Goal: Book appointment/travel/reservation

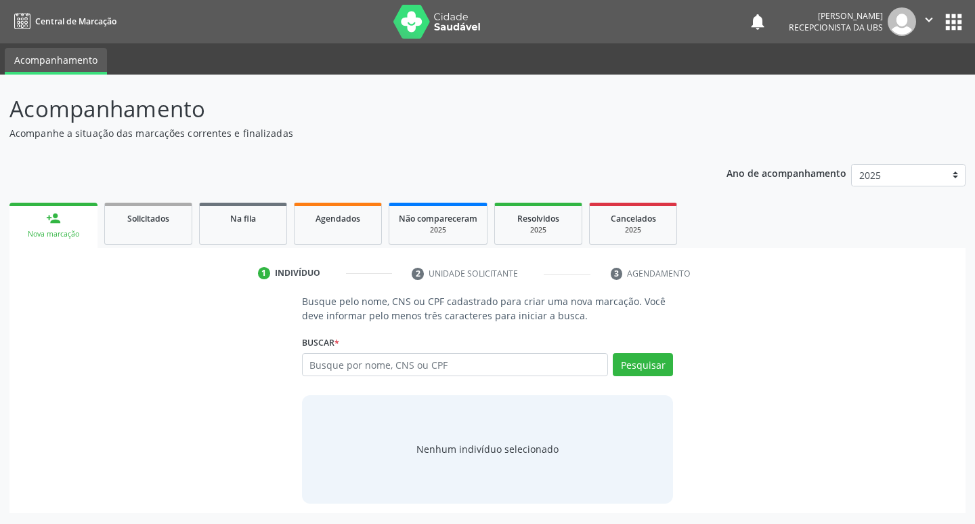
click at [376, 361] on input "text" at bounding box center [455, 364] width 307 height 23
type input "03039294482"
click at [654, 363] on button "Pesquisar" at bounding box center [643, 364] width 60 height 23
type input "03039294482"
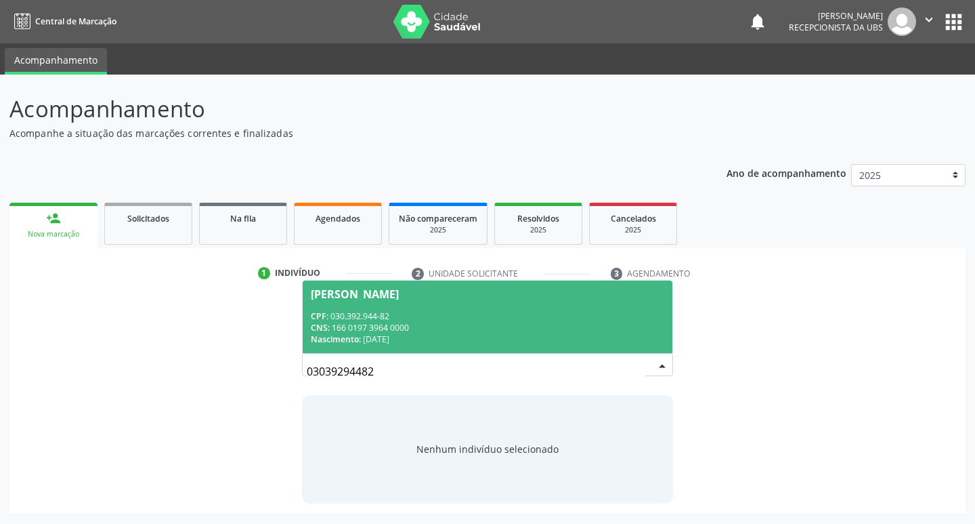
click at [496, 322] on div "CNS: 166 0197 3964 0000" at bounding box center [488, 328] width 354 height 12
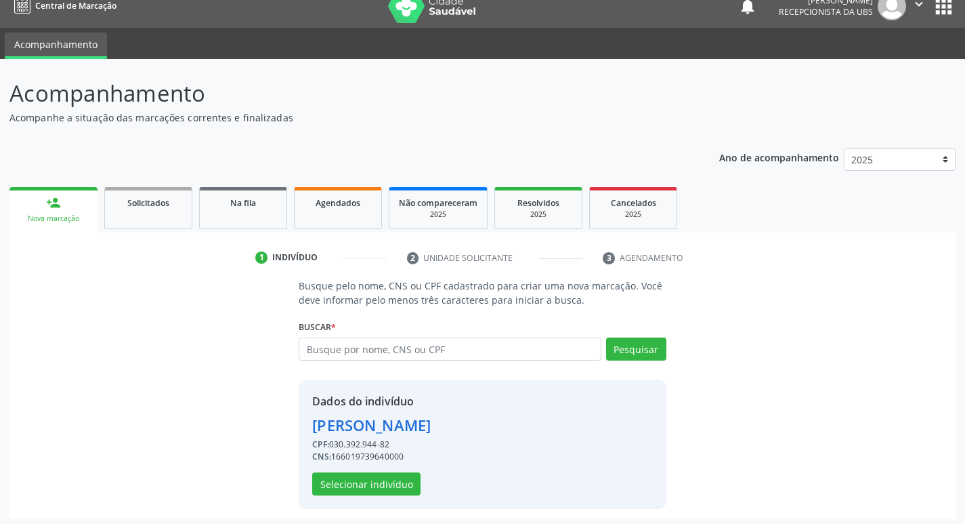
scroll to position [20, 0]
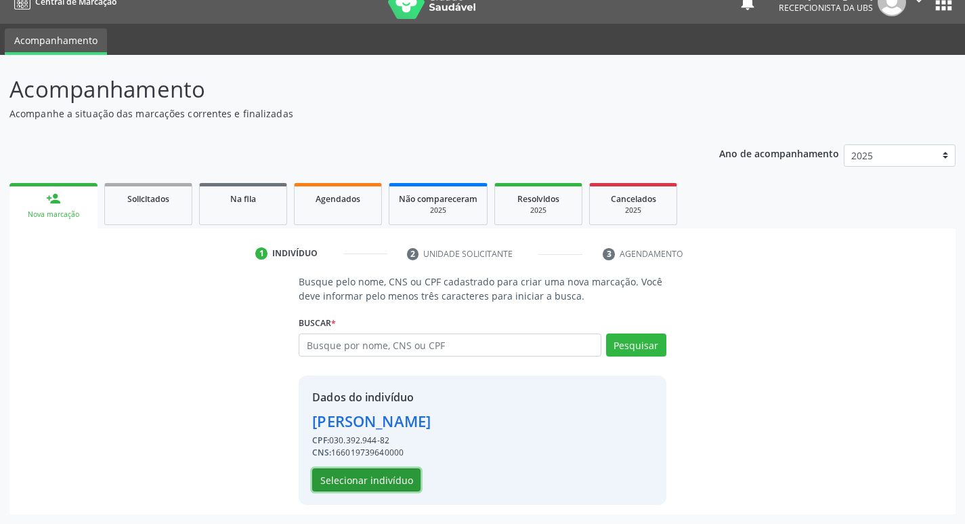
click at [395, 480] on button "Selecionar indivíduo" at bounding box center [366, 479] width 108 height 23
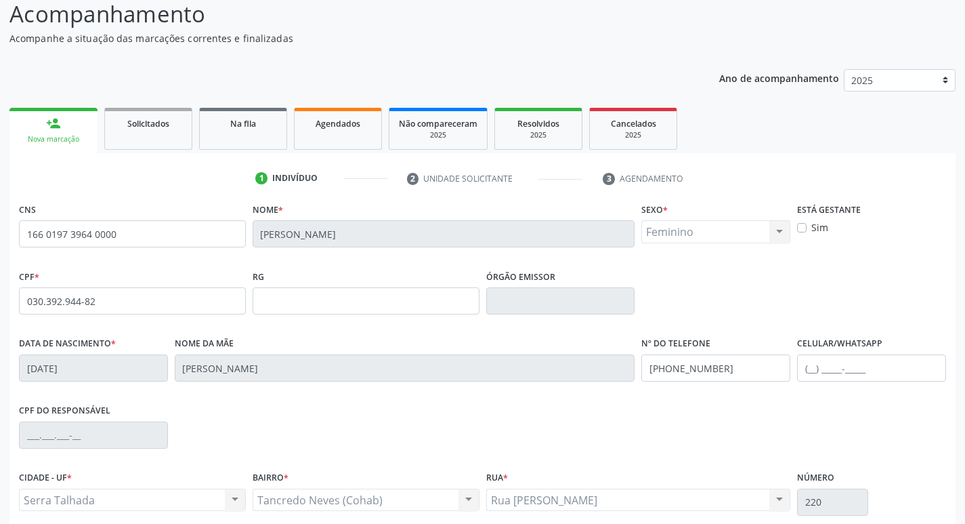
scroll to position [211, 0]
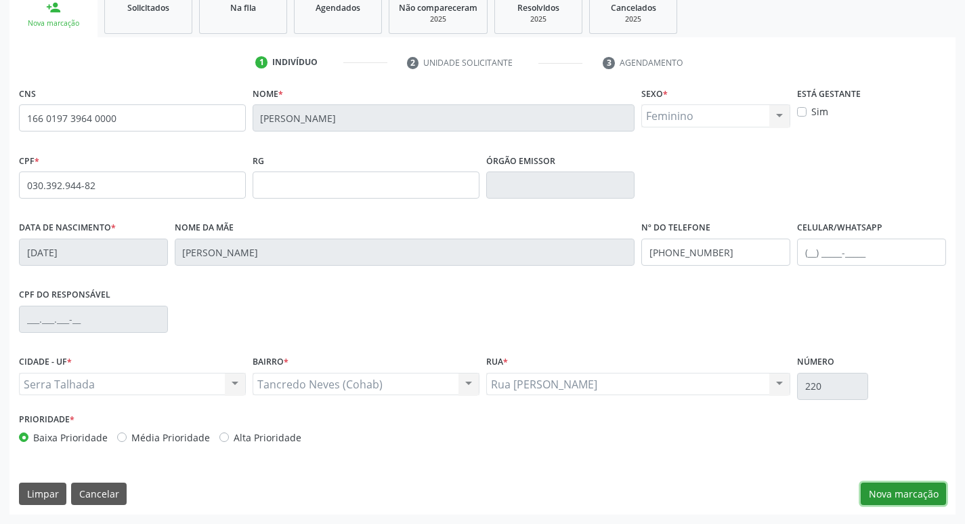
click at [887, 484] on button "Nova marcação" at bounding box center [903, 493] width 85 height 23
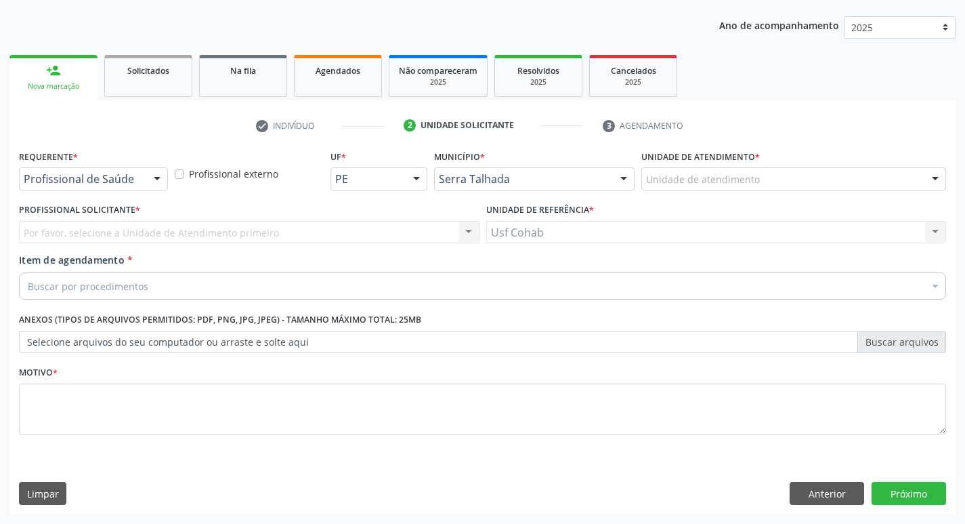
scroll to position [148, 0]
drag, startPoint x: 706, startPoint y: 183, endPoint x: 706, endPoint y: 175, distance: 7.5
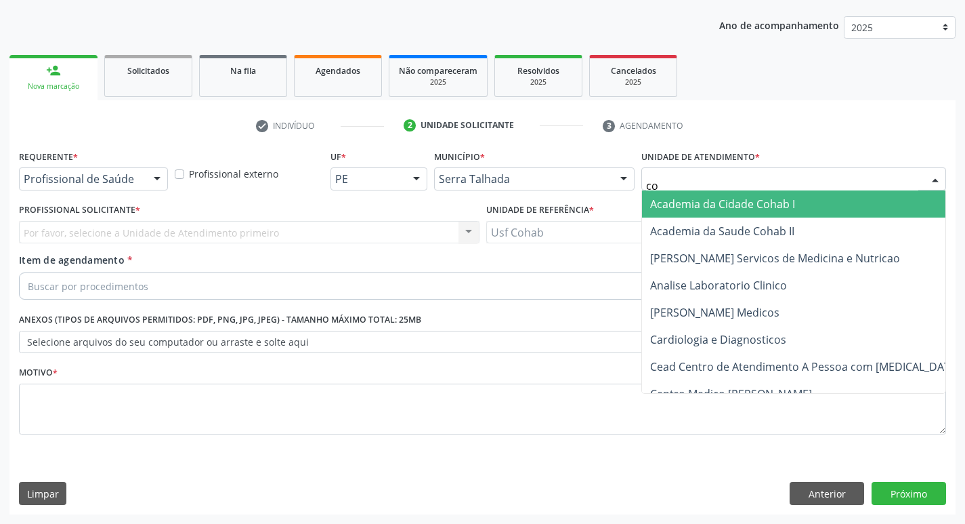
type input "coh"
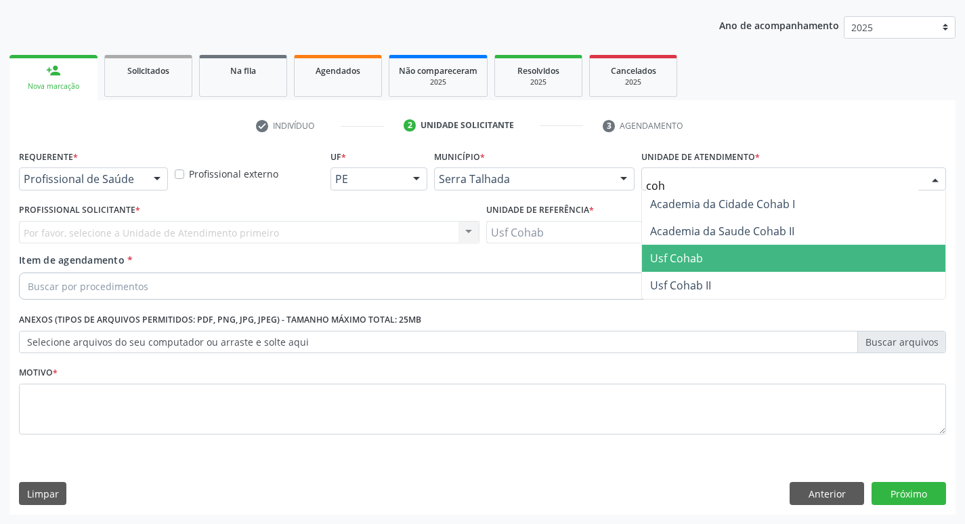
click at [708, 258] on span "Usf Cohab" at bounding box center [793, 258] width 303 height 27
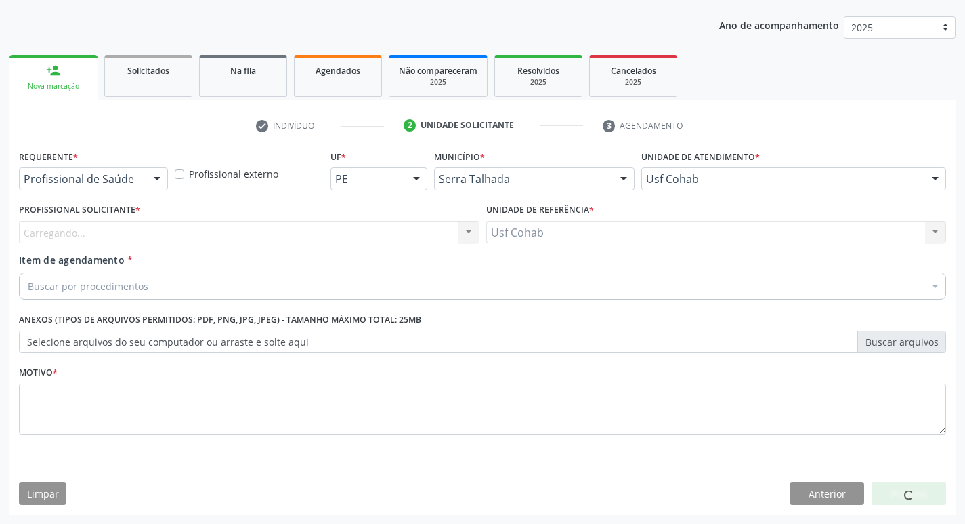
click at [280, 227] on div "Carregando... Nenhum resultado encontrado para: " " Não há nenhuma opção para s…" at bounding box center [249, 232] width 461 height 23
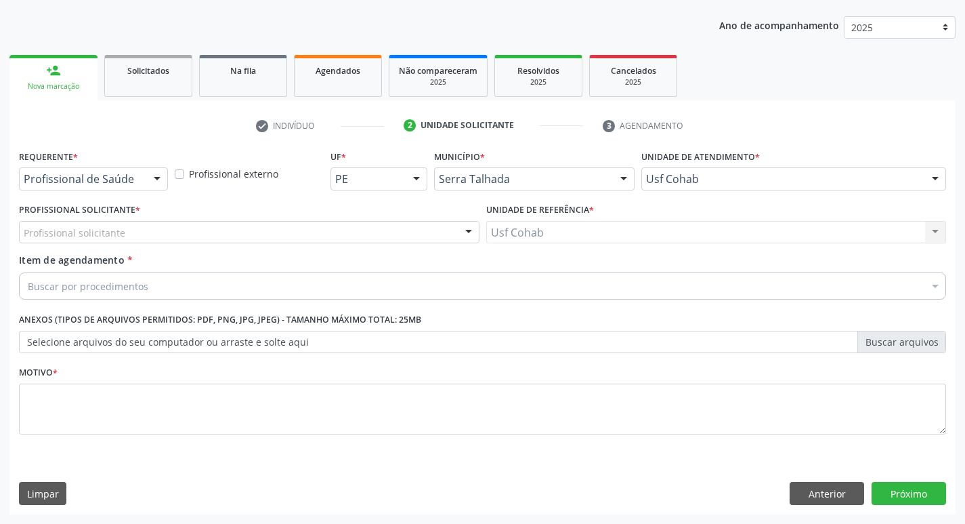
click at [199, 229] on div "Profissional solicitante" at bounding box center [249, 232] width 461 height 23
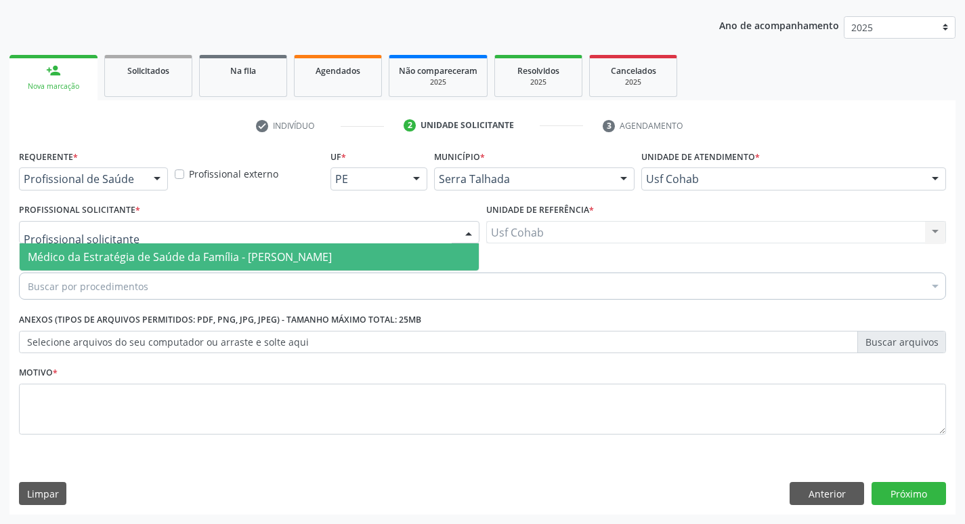
click at [188, 255] on span "Médico da Estratégia de Saúde da Família - [PERSON_NAME]" at bounding box center [180, 256] width 304 height 15
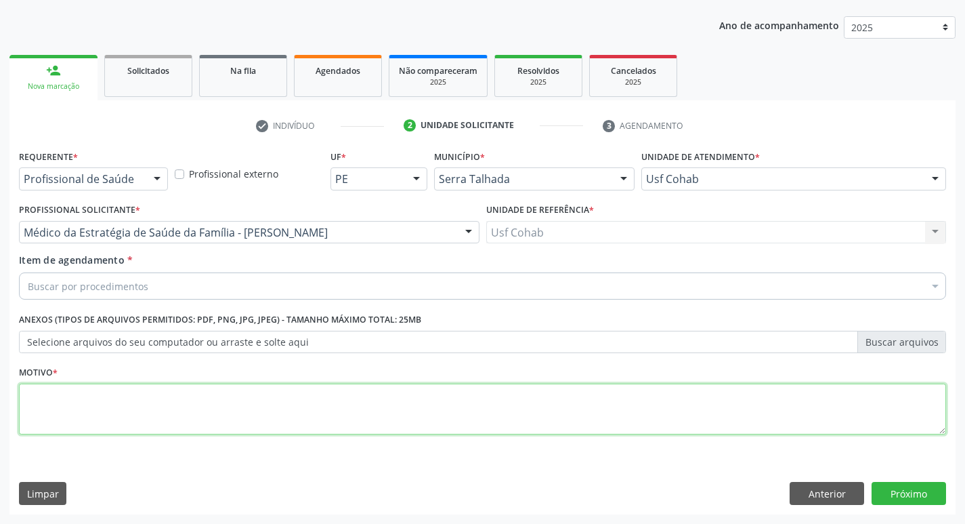
click at [160, 419] on textarea at bounding box center [482, 408] width 927 height 51
type textarea "-"
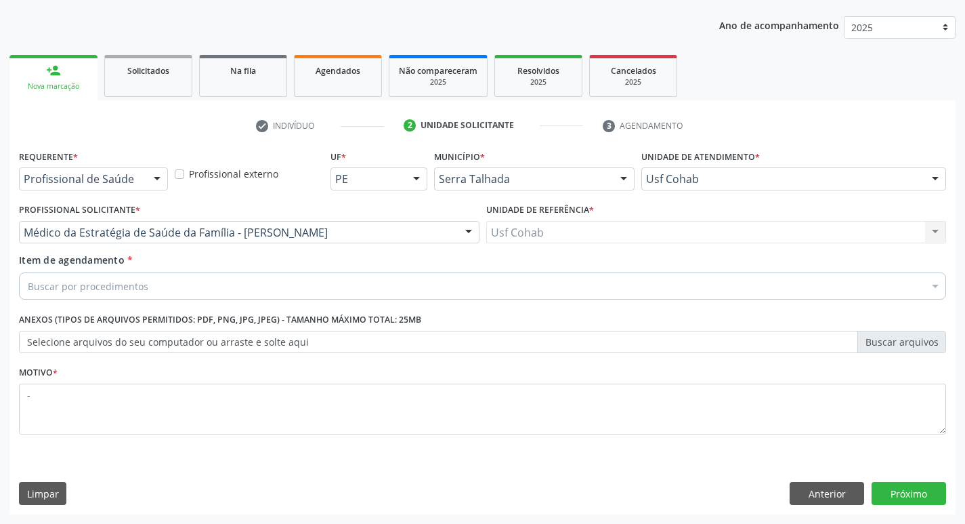
click at [191, 288] on div "Buscar por procedimentos" at bounding box center [482, 285] width 927 height 27
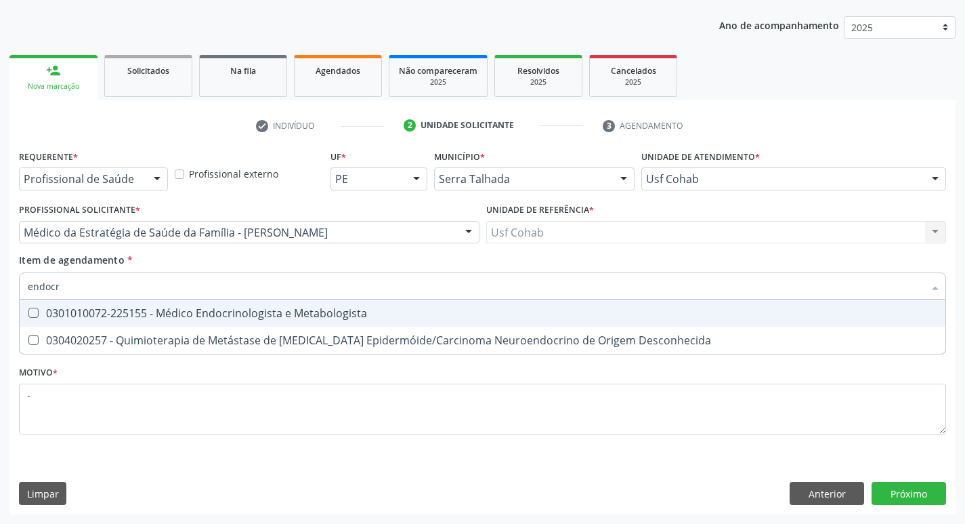
type input "endocri"
click at [238, 307] on div "0301010072-225155 - Médico Endocrinologista e Metabologista" at bounding box center [483, 312] width 910 height 11
checkbox Metabologista "true"
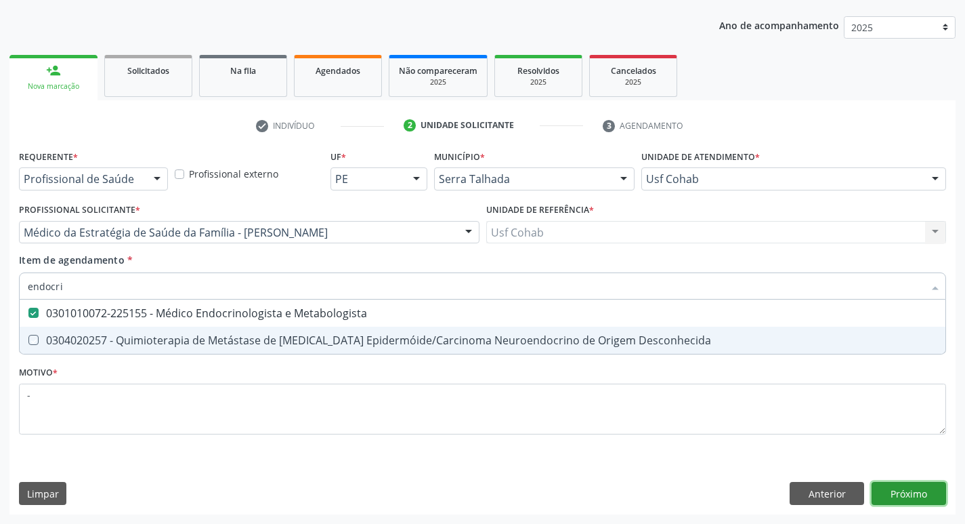
click at [906, 486] on div "Requerente * Profissional de Saúde Profissional de Saúde Paciente Nenhum result…" at bounding box center [482, 330] width 946 height 368
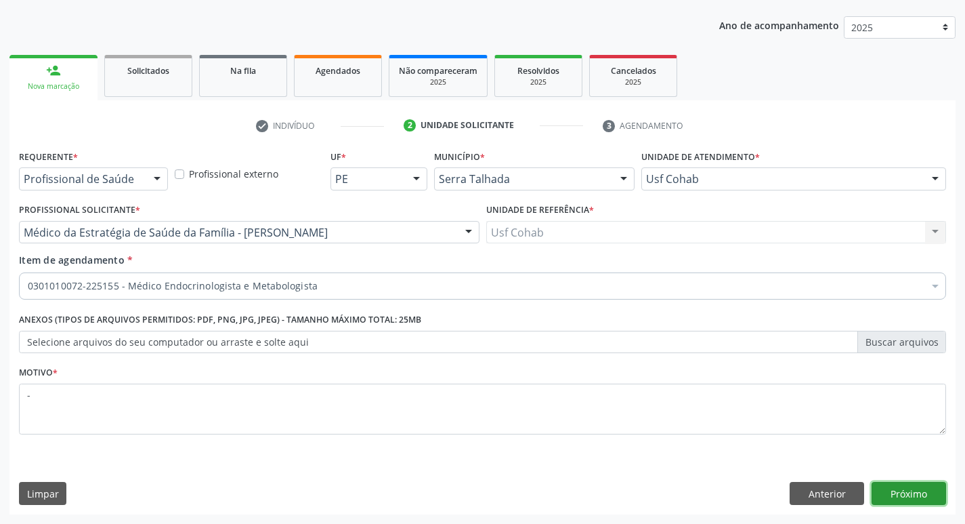
click at [906, 486] on button "Próximo" at bounding box center [909, 493] width 75 height 23
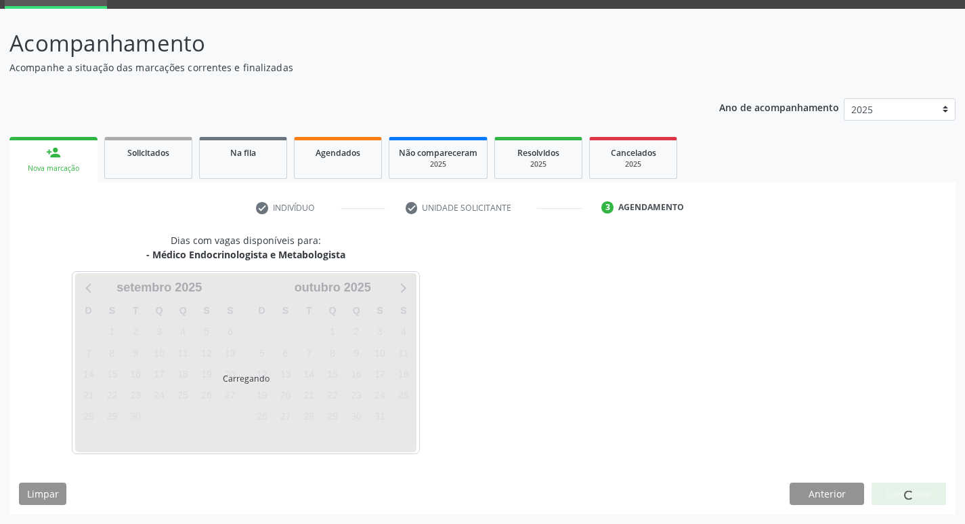
scroll to position [66, 0]
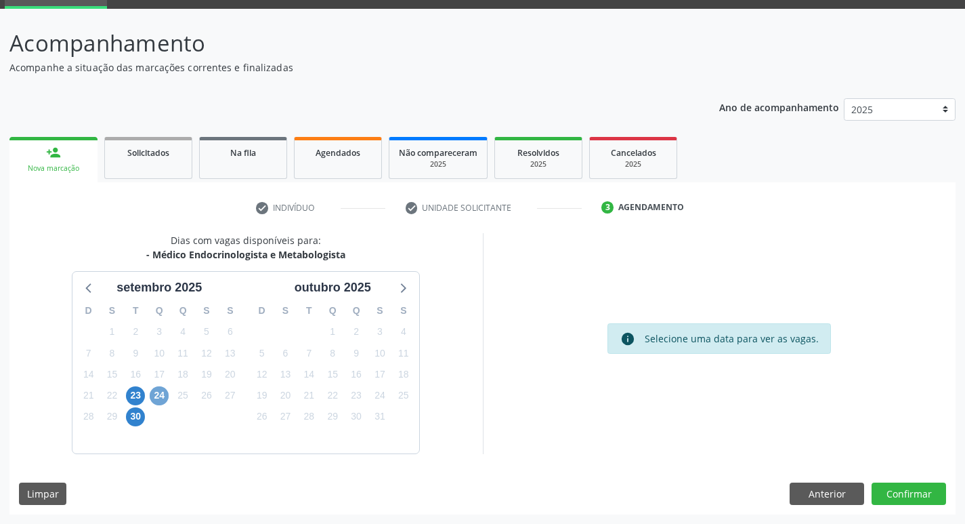
click at [162, 393] on span "24" at bounding box center [159, 395] width 19 height 19
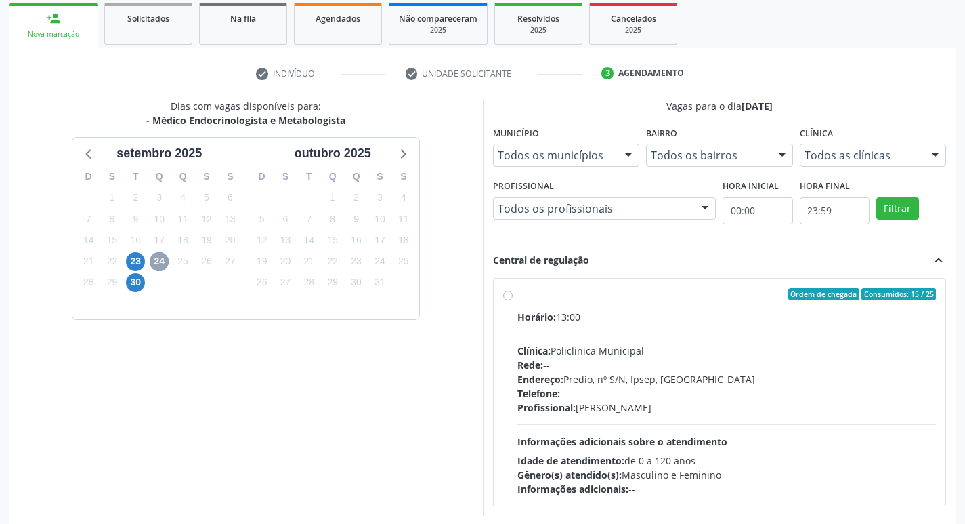
scroll to position [201, 0]
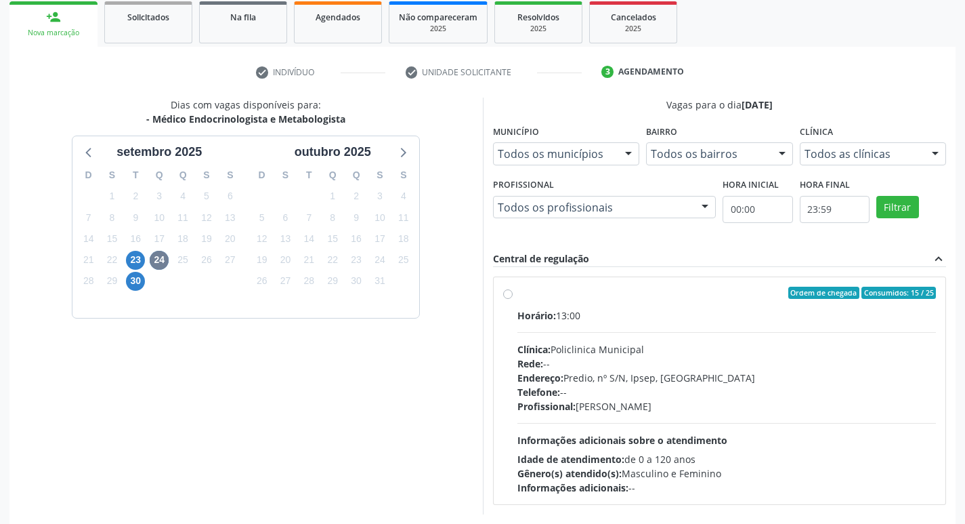
click at [780, 361] on div "Rede: --" at bounding box center [726, 363] width 419 height 14
click at [513, 299] on input "Ordem de chegada Consumidos: 15 / 25 Horário: 13:00 Clínica: Policlinica Munici…" at bounding box center [507, 293] width 9 height 12
radio input "true"
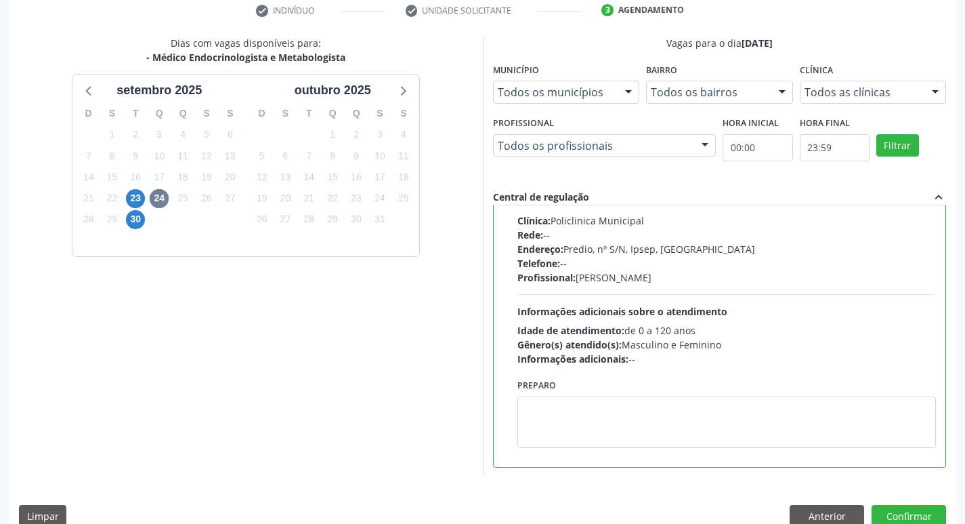
scroll to position [286, 0]
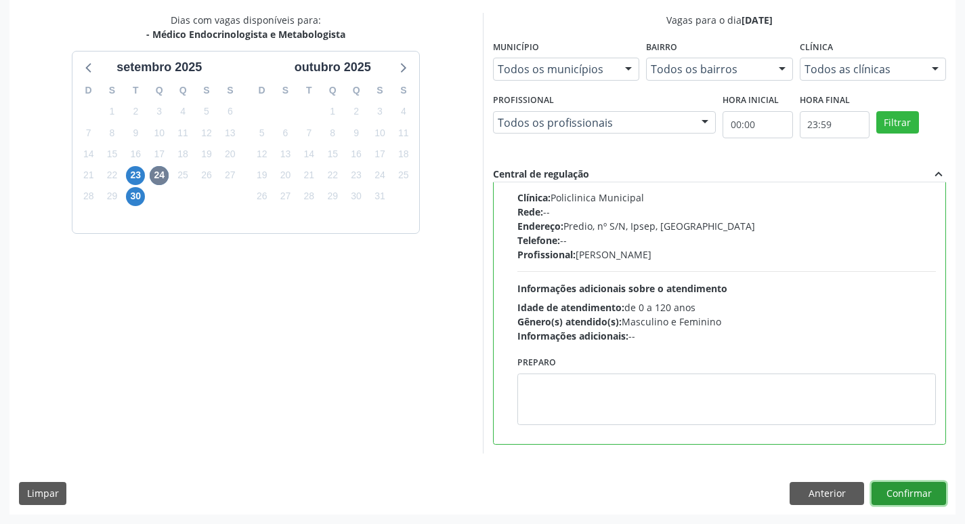
click at [918, 490] on button "Confirmar" at bounding box center [909, 493] width 75 height 23
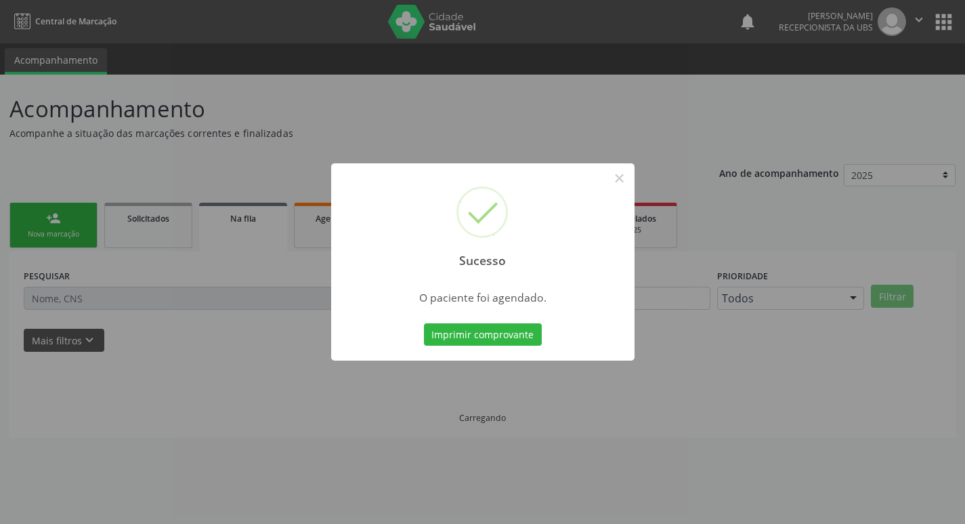
scroll to position [0, 0]
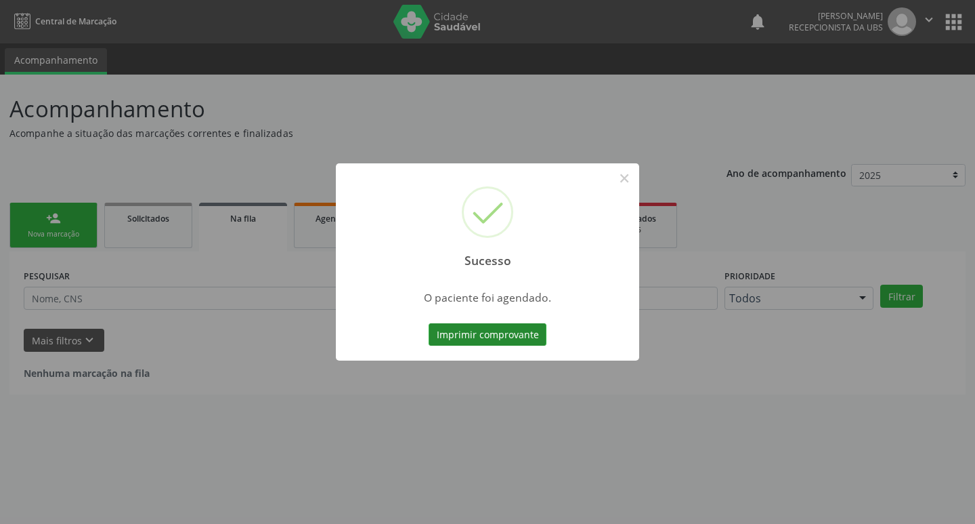
click at [476, 335] on button "Imprimir comprovante" at bounding box center [488, 334] width 118 height 23
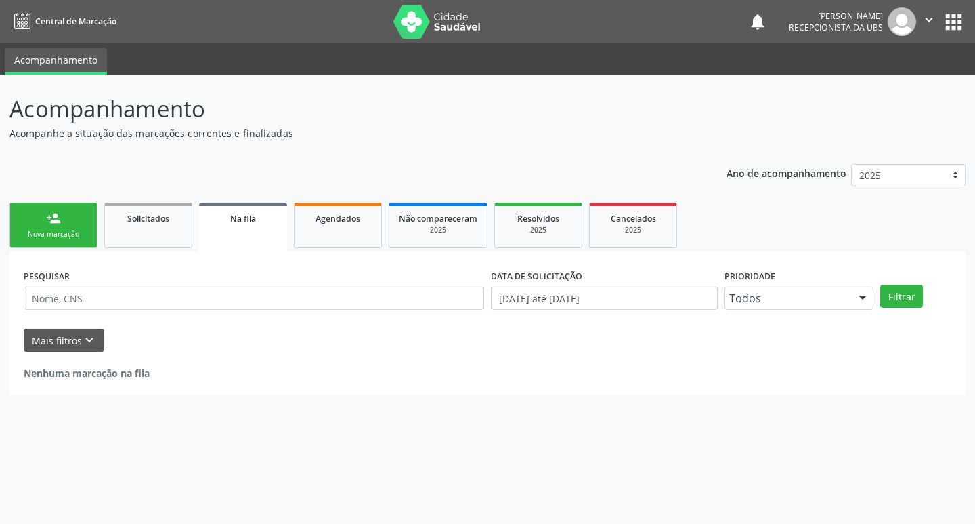
click at [5, 192] on div "Acompanhamento Acompanhe a situação das marcações correntes e finalizadas Relat…" at bounding box center [487, 299] width 975 height 449
click at [55, 245] on link "person_add Nova marcação" at bounding box center [53, 225] width 88 height 45
click at [60, 224] on div "person_add" at bounding box center [53, 218] width 15 height 15
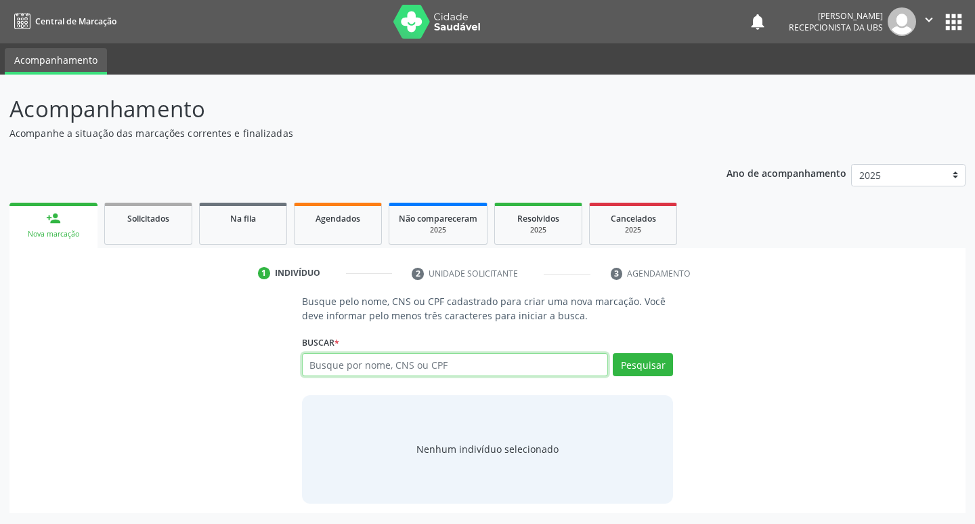
click at [466, 363] on input "text" at bounding box center [455, 364] width 307 height 23
type input "702000850952280"
click at [624, 360] on button "Pesquisar" at bounding box center [643, 364] width 60 height 23
type input "702000850952280"
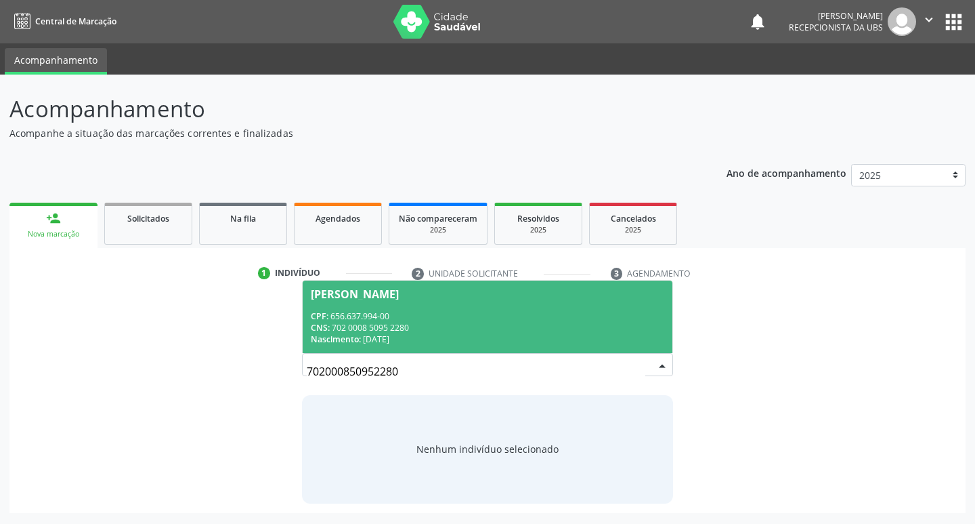
click at [547, 324] on div "CNS: 702 0008 5095 2280" at bounding box center [488, 328] width 354 height 12
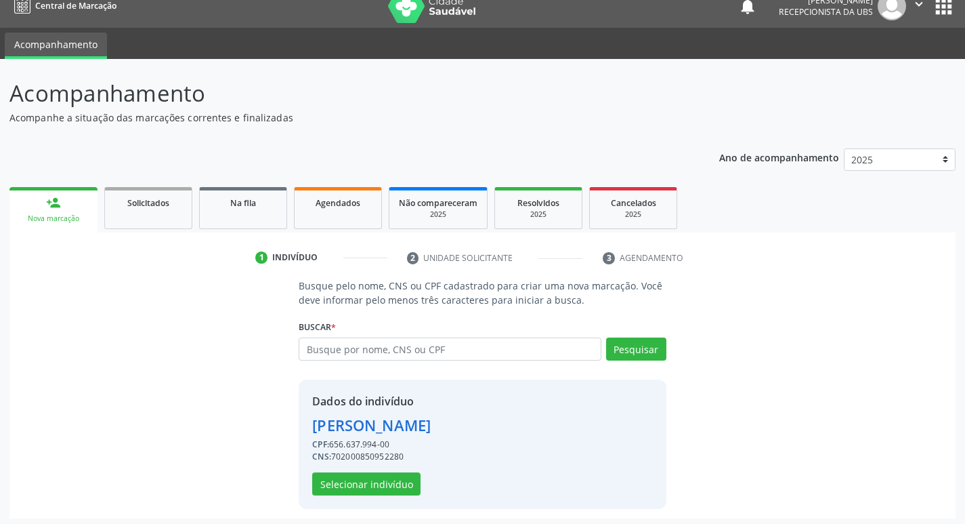
scroll to position [20, 0]
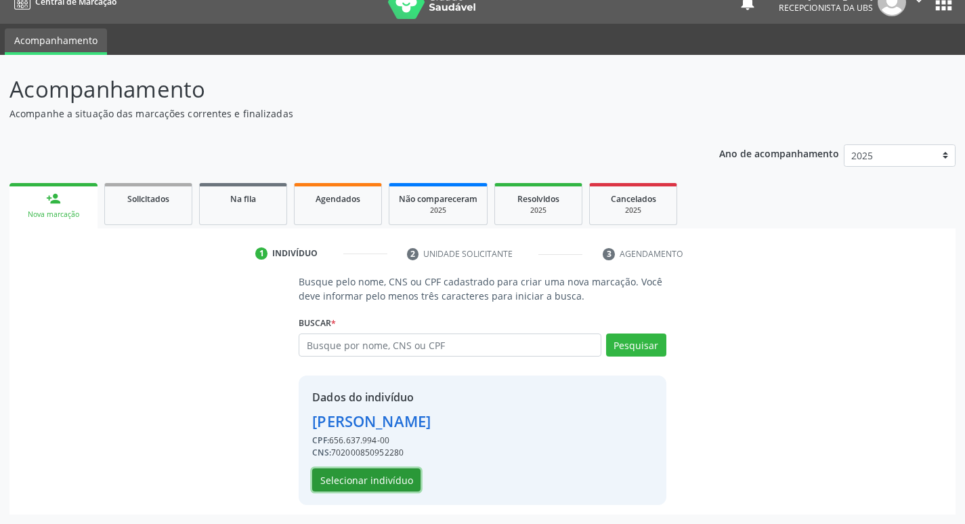
drag, startPoint x: 406, startPoint y: 474, endPoint x: 399, endPoint y: 474, distance: 7.5
click at [399, 474] on button "Selecionar indivíduo" at bounding box center [366, 479] width 108 height 23
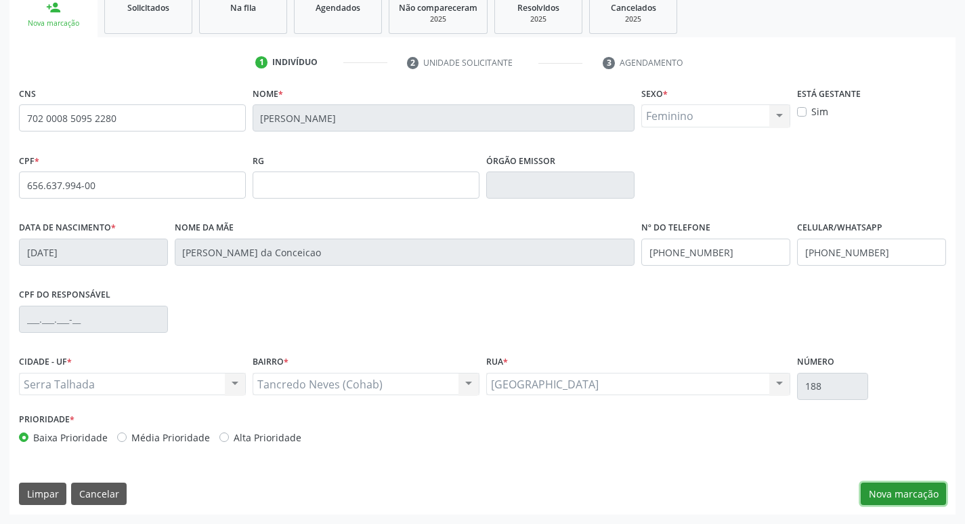
click at [893, 495] on button "Nova marcação" at bounding box center [903, 493] width 85 height 23
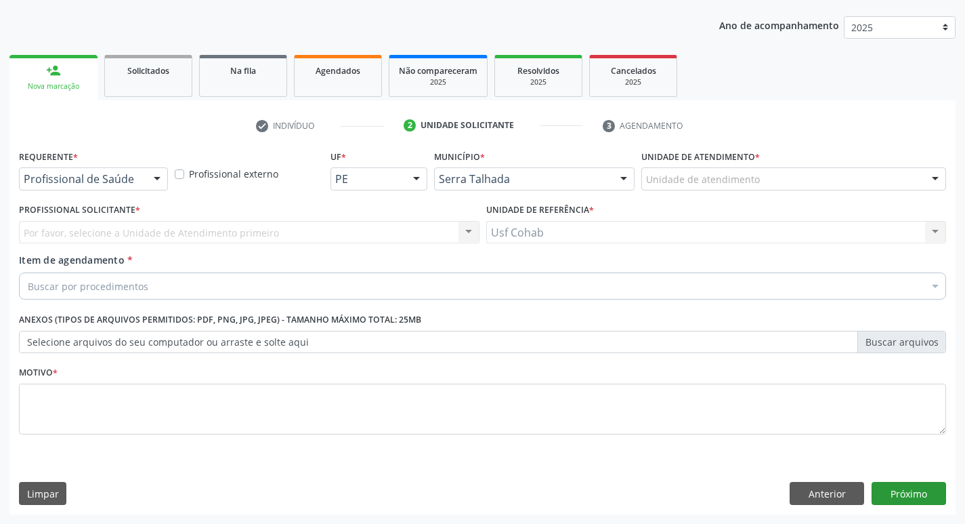
scroll to position [148, 0]
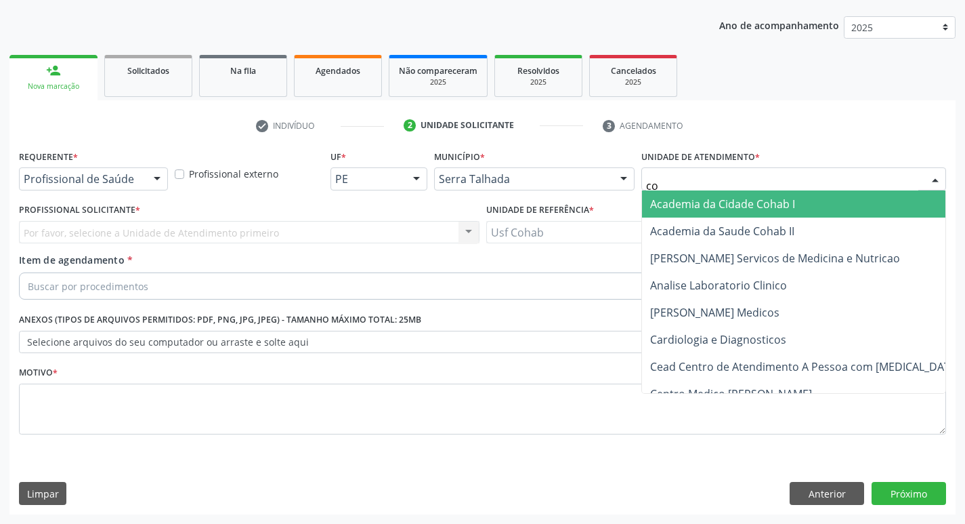
type input "coh"
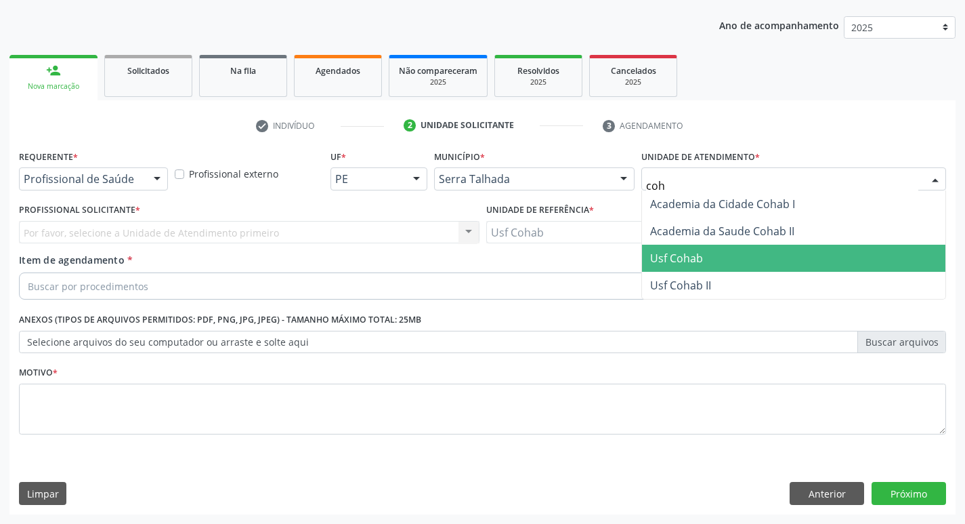
click at [782, 251] on span "Usf Cohab" at bounding box center [793, 258] width 303 height 27
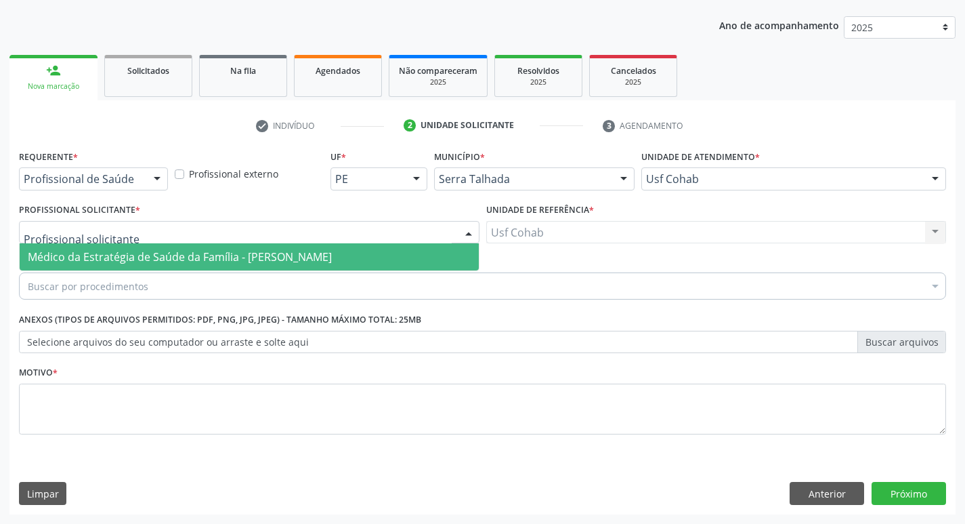
click at [349, 228] on div at bounding box center [249, 232] width 461 height 23
click at [334, 246] on span "Médico da Estratégia de Saúde da Família - [PERSON_NAME]" at bounding box center [249, 256] width 459 height 27
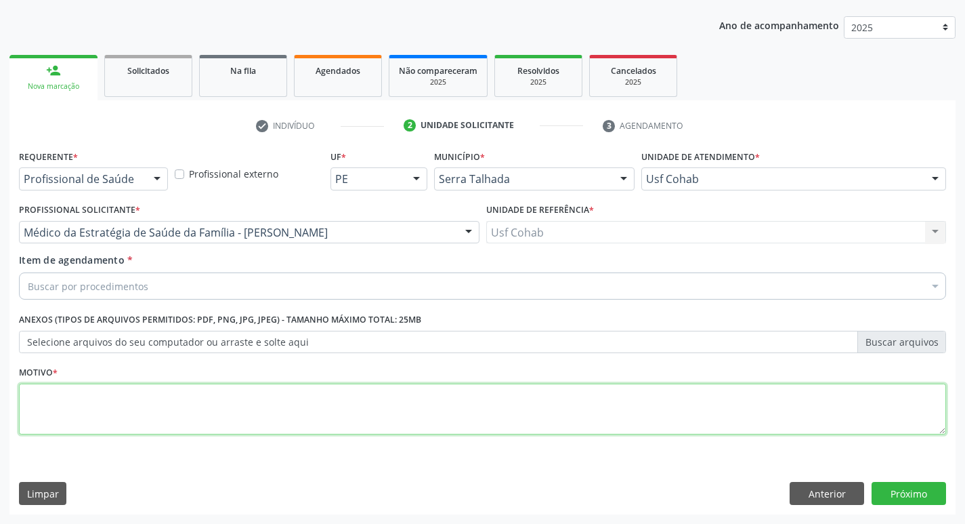
click at [215, 403] on textarea at bounding box center [482, 408] width 927 height 51
type textarea "-"
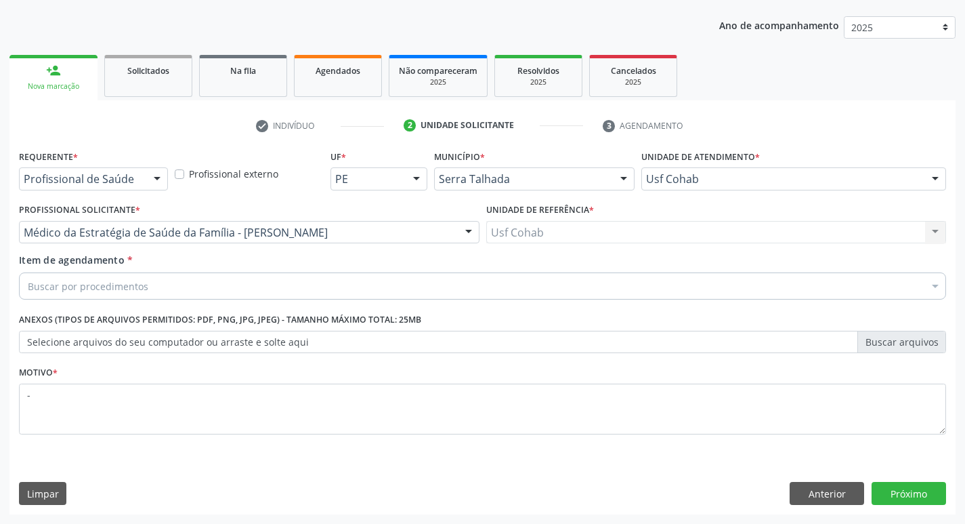
click at [268, 292] on div "Buscar por procedimentos" at bounding box center [482, 285] width 927 height 27
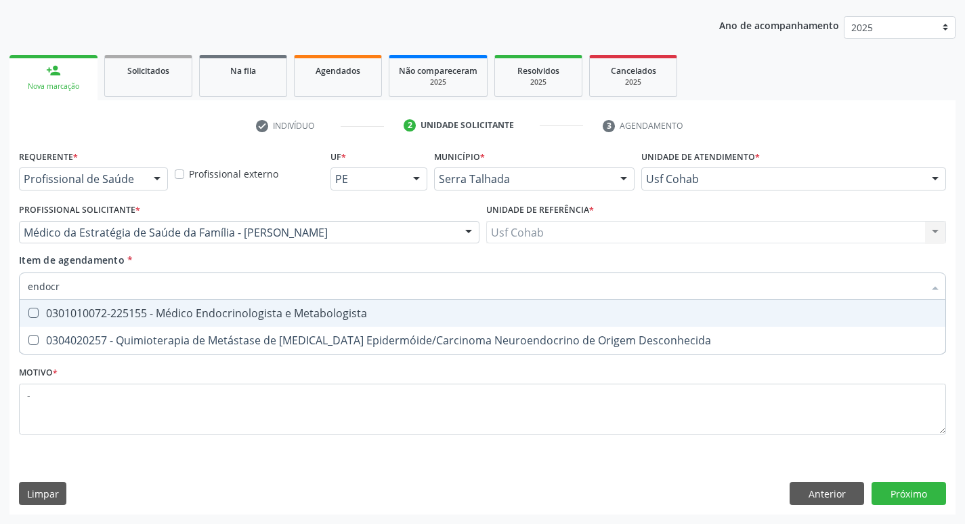
type input "endocri"
click at [298, 314] on div "0301010072-225155 - Médico Endocrinologista e Metabologista" at bounding box center [483, 312] width 910 height 11
checkbox Metabologista "true"
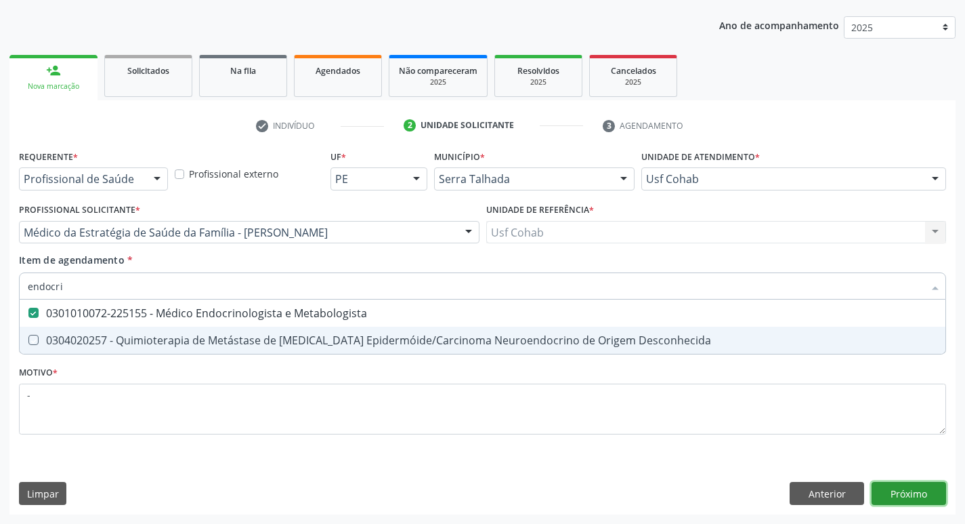
click at [912, 494] on div "Requerente * Profissional de Saúde Profissional de Saúde Paciente Nenhum result…" at bounding box center [482, 330] width 946 height 368
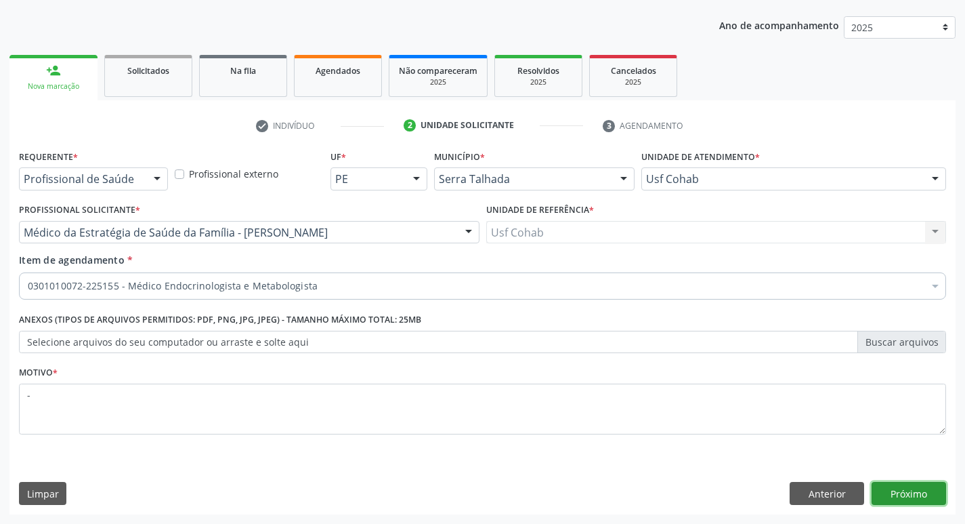
click at [929, 499] on button "Próximo" at bounding box center [909, 493] width 75 height 23
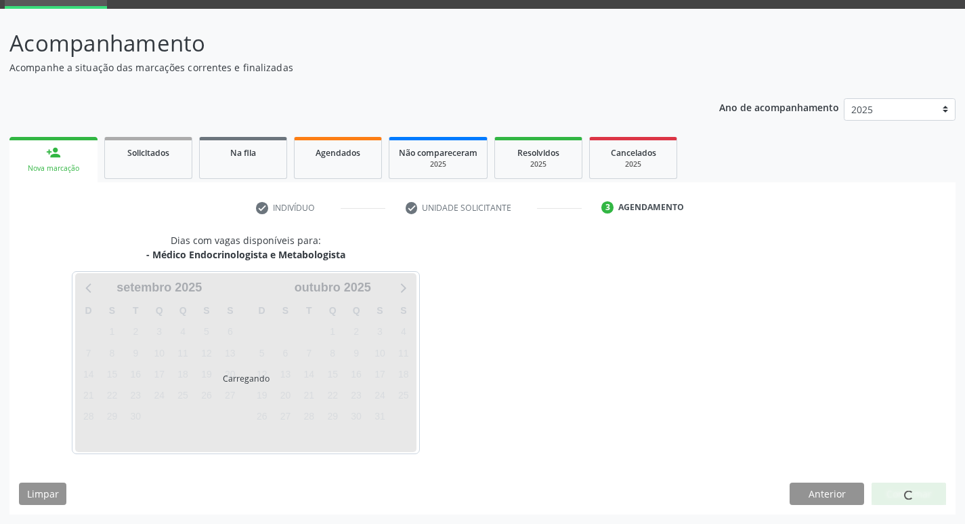
scroll to position [66, 0]
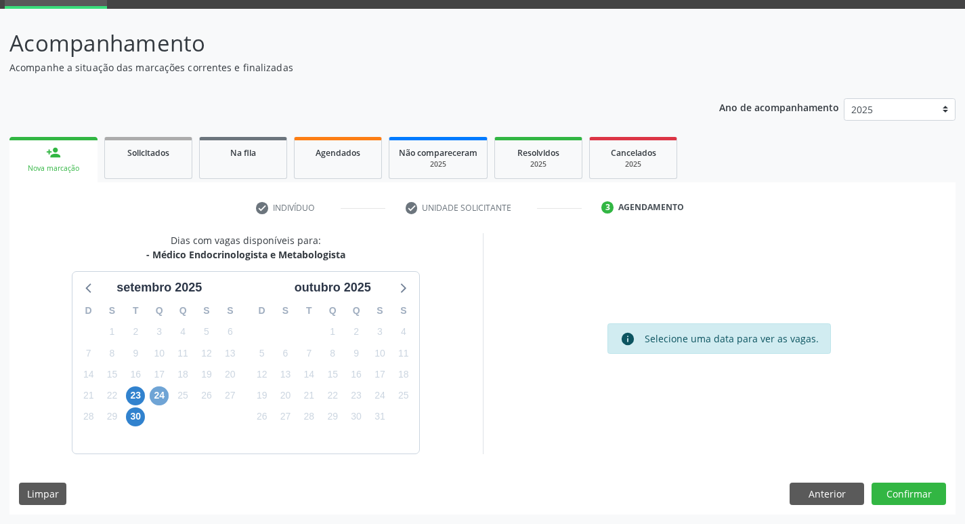
click at [153, 398] on span "24" at bounding box center [159, 395] width 19 height 19
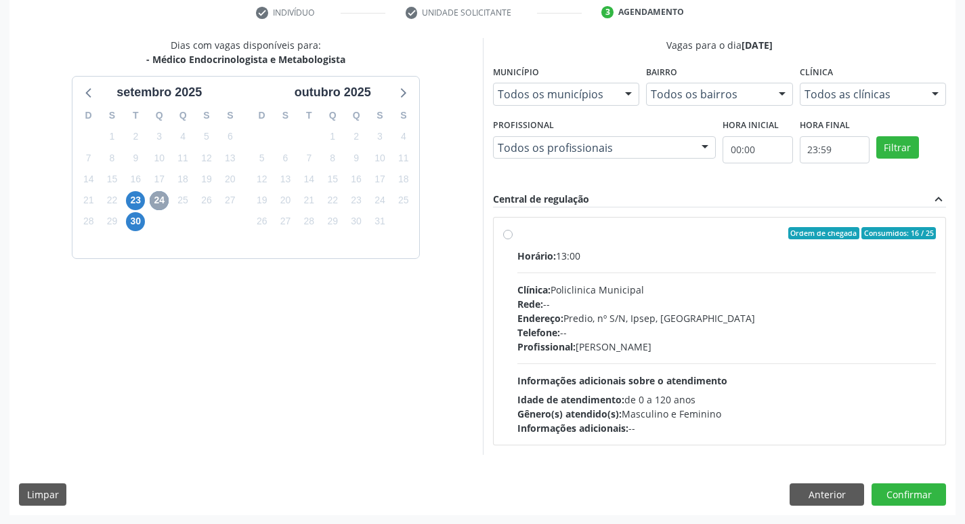
scroll to position [261, 0]
click at [708, 277] on div "Horário: 13:00 Clínica: Policlinica Municipal Rede: -- Endereço: Predio, nº S/N…" at bounding box center [726, 341] width 419 height 186
click at [513, 238] on input "Ordem de chegada Consumidos: 16 / 25 Horário: 13:00 Clínica: Policlinica Munici…" at bounding box center [507, 232] width 9 height 12
radio input "true"
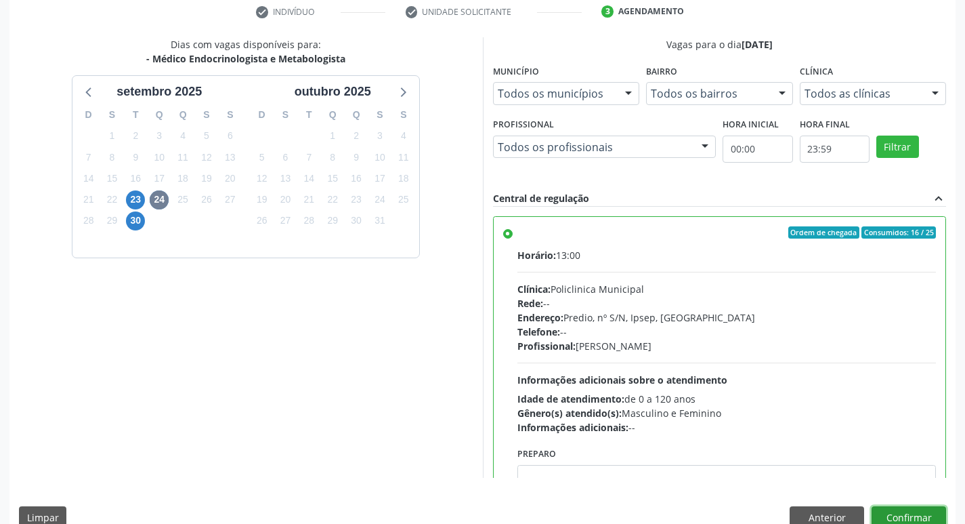
click at [922, 511] on button "Confirmar" at bounding box center [909, 517] width 75 height 23
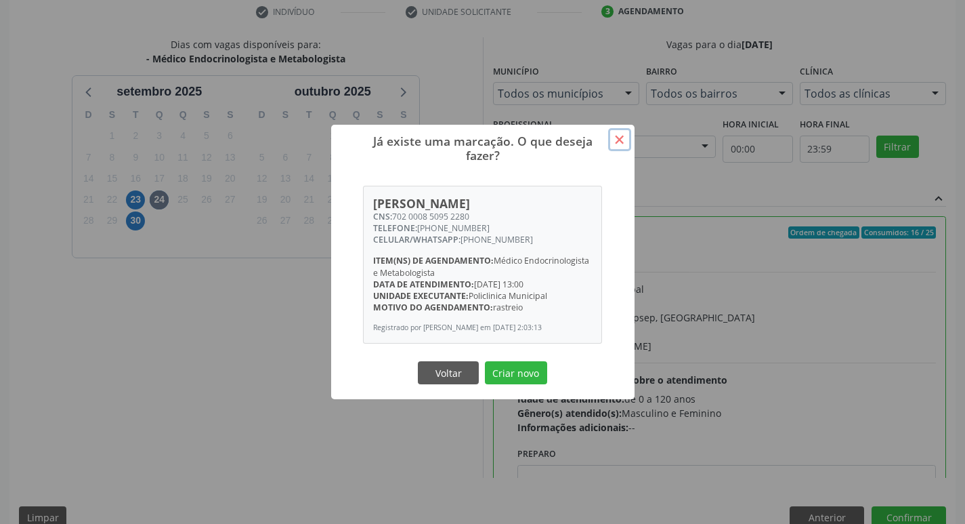
click at [615, 134] on button "×" at bounding box center [619, 139] width 23 height 23
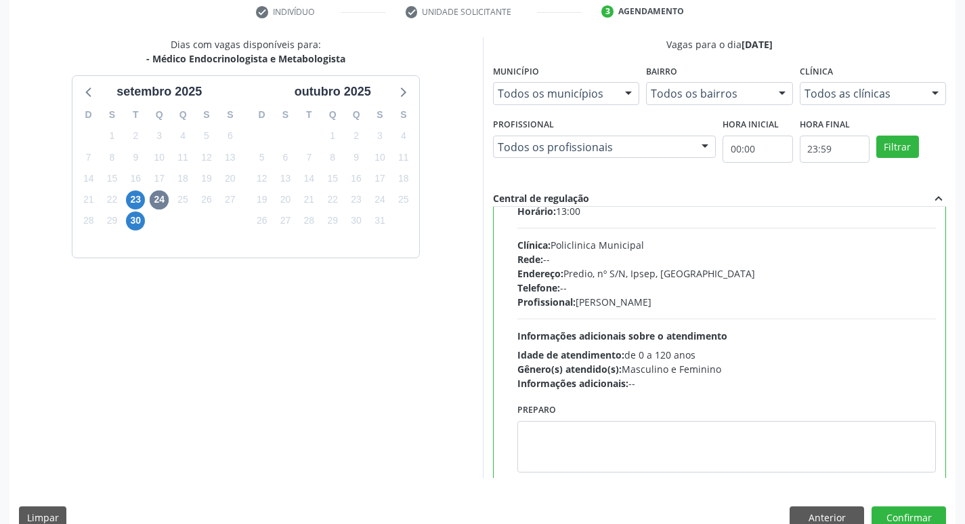
scroll to position [67, 0]
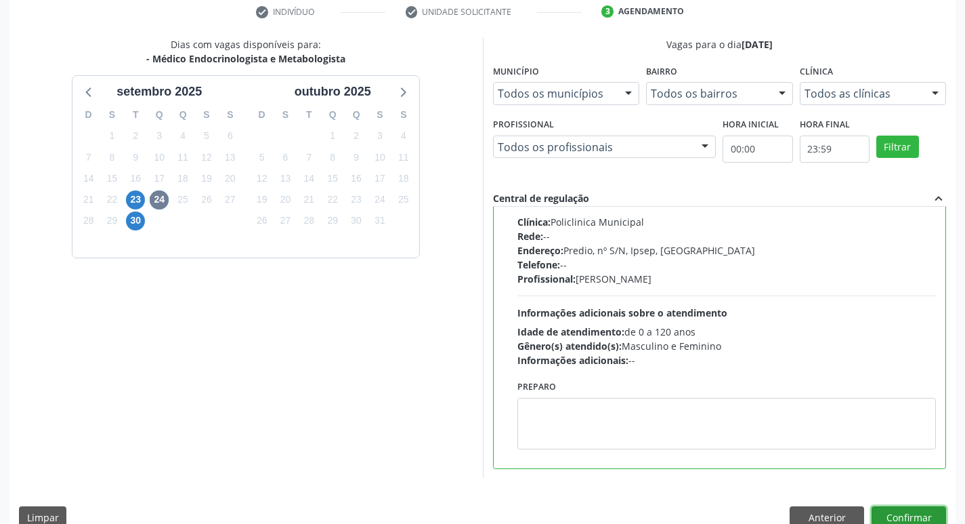
click at [933, 517] on button "Confirmar" at bounding box center [909, 517] width 75 height 23
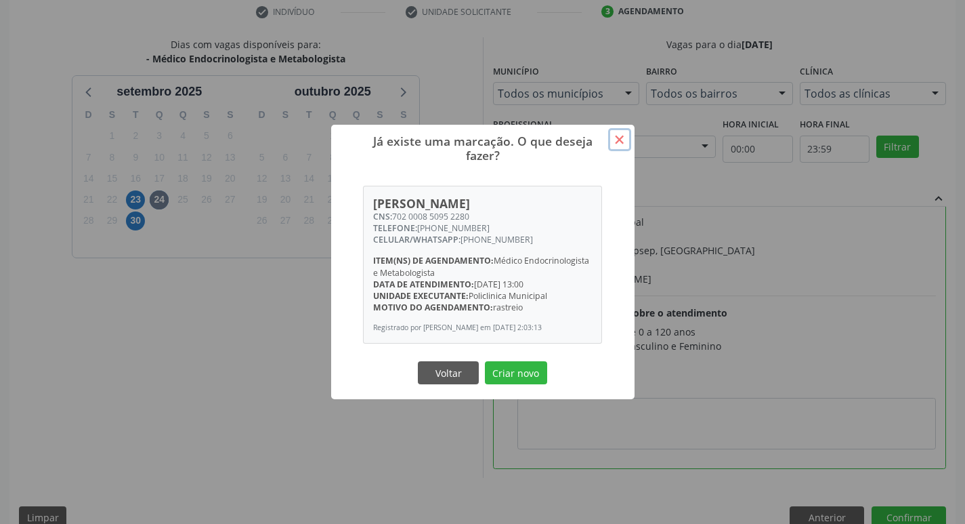
click at [627, 135] on button "×" at bounding box center [619, 139] width 23 height 23
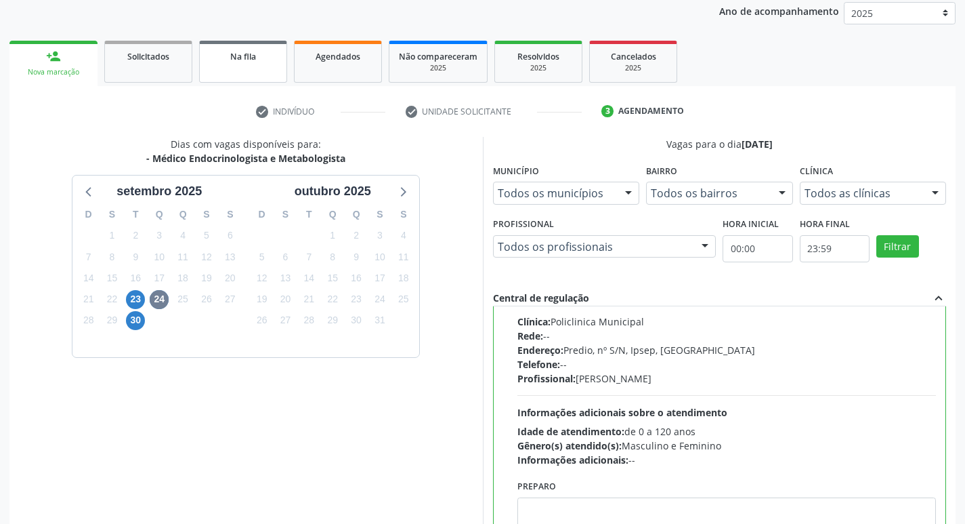
scroll to position [126, 0]
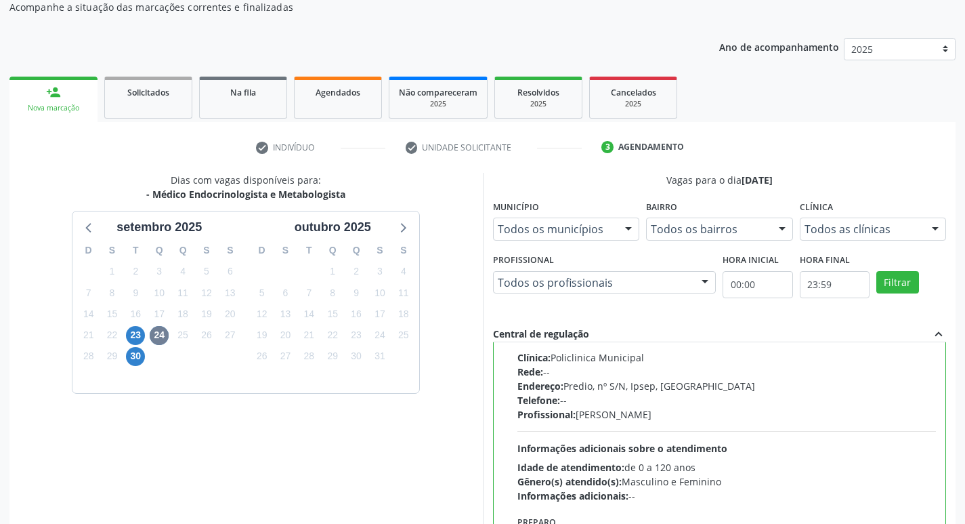
click at [48, 99] on div "person_add" at bounding box center [53, 92] width 15 height 15
